Goal: Check status: Check status

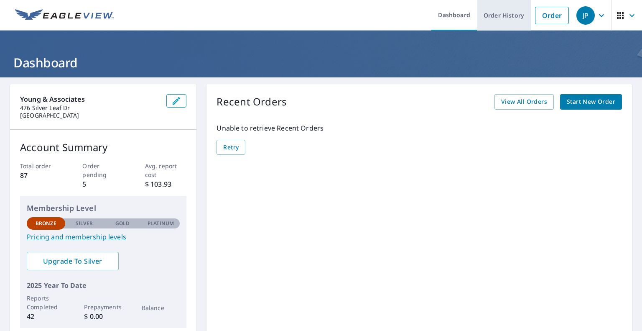
click at [503, 17] on link "Order History" at bounding box center [504, 15] width 54 height 31
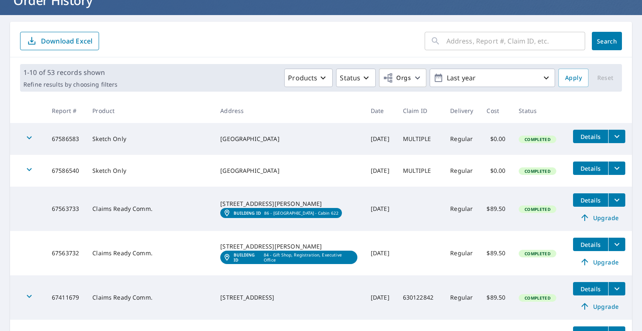
scroll to position [284, 0]
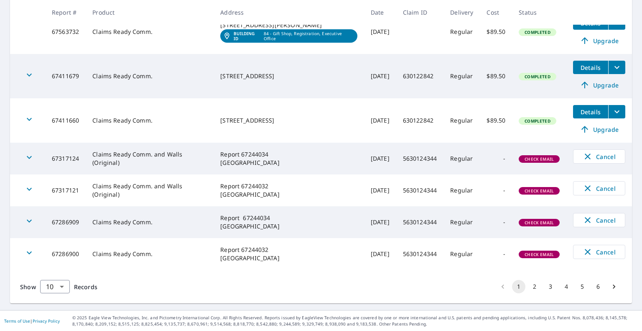
click at [544, 286] on button "3" at bounding box center [550, 286] width 13 height 13
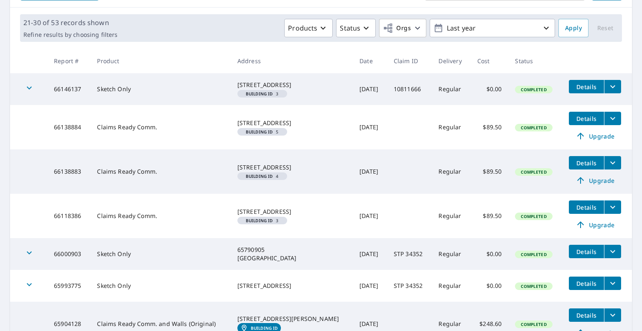
scroll to position [291, 0]
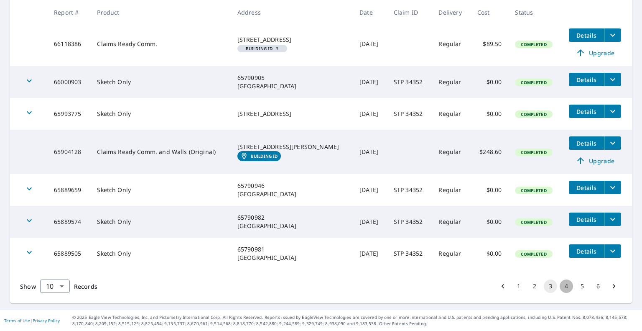
click at [560, 285] on button "4" at bounding box center [566, 285] width 13 height 13
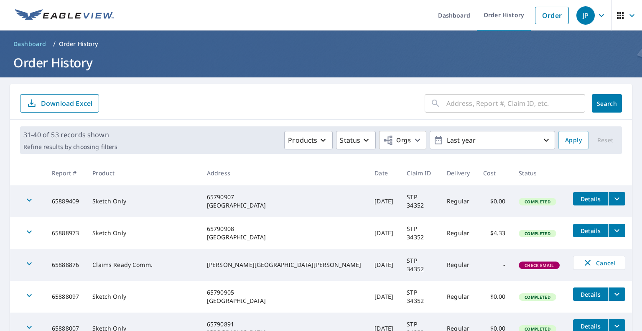
drag, startPoint x: 303, startPoint y: 267, endPoint x: 239, endPoint y: 259, distance: 64.5
click at [239, 259] on td "[PERSON_NAME][GEOGRAPHIC_DATA][PERSON_NAME]" at bounding box center [284, 265] width 168 height 32
copy div "[PERSON_NAME][GEOGRAPHIC_DATA][PERSON_NAME]"
